Goal: Navigation & Orientation: Go to known website

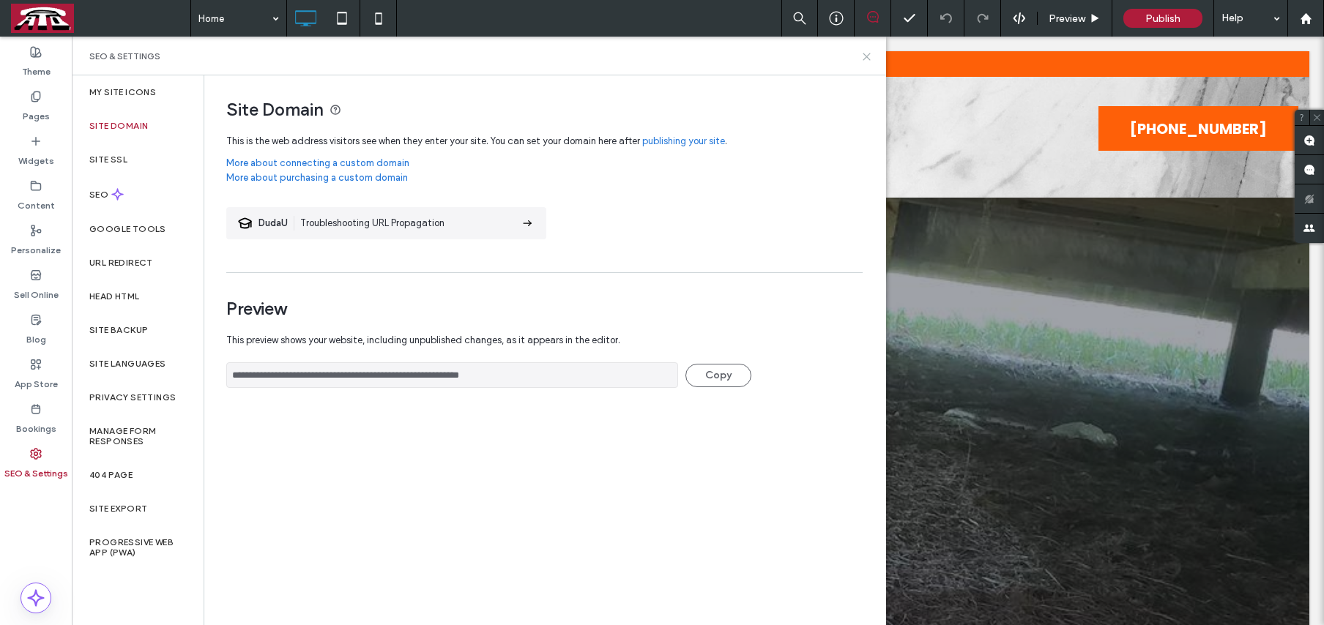
click at [864, 58] on use at bounding box center [866, 56] width 7 height 7
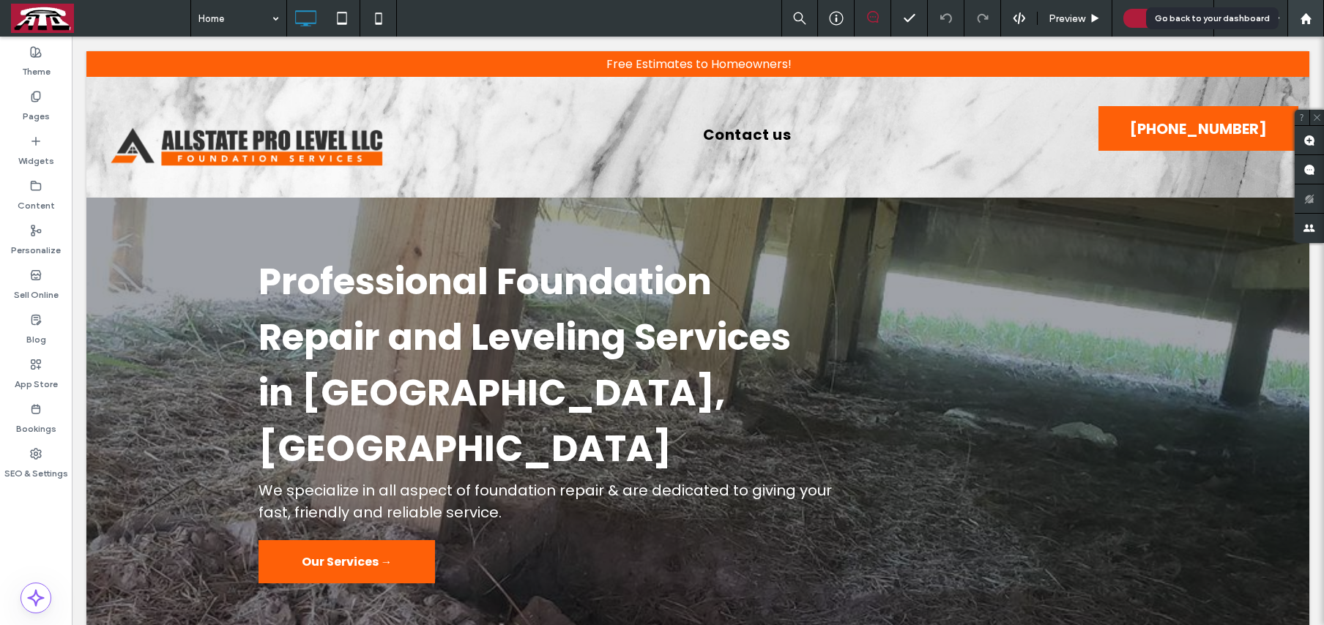
click at [1310, 21] on icon at bounding box center [1306, 18] width 12 height 12
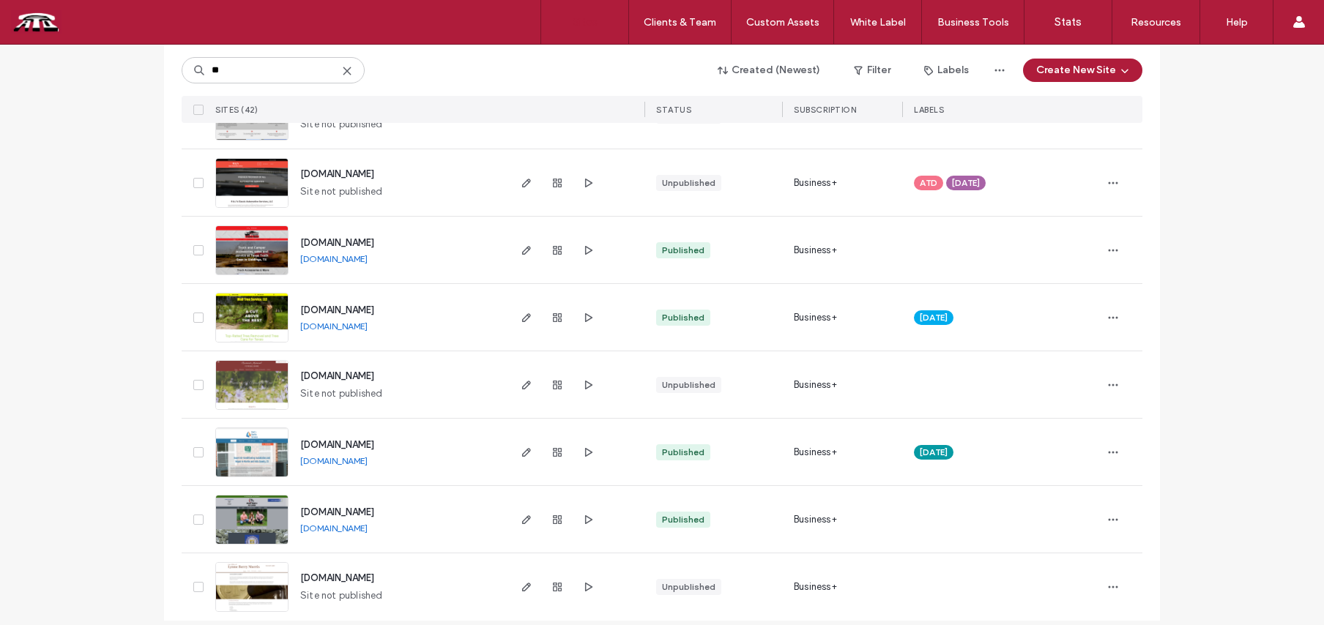
scroll to position [2445, 0]
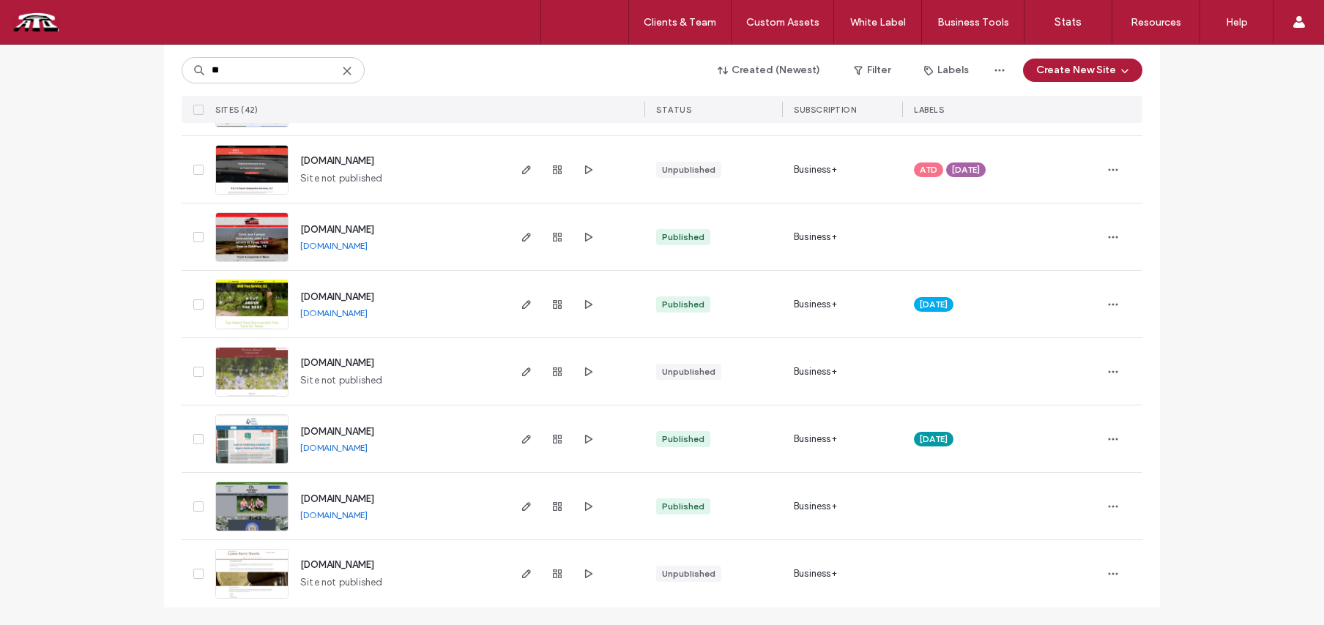
type input "**"
drag, startPoint x: 404, startPoint y: 447, endPoint x: 291, endPoint y: 449, distance: 112.1
click at [291, 449] on div "[DOMAIN_NAME] [DOMAIN_NAME]" at bounding box center [398, 439] width 218 height 67
copy link "[DOMAIN_NAME]"
